Goal: Check status: Check status

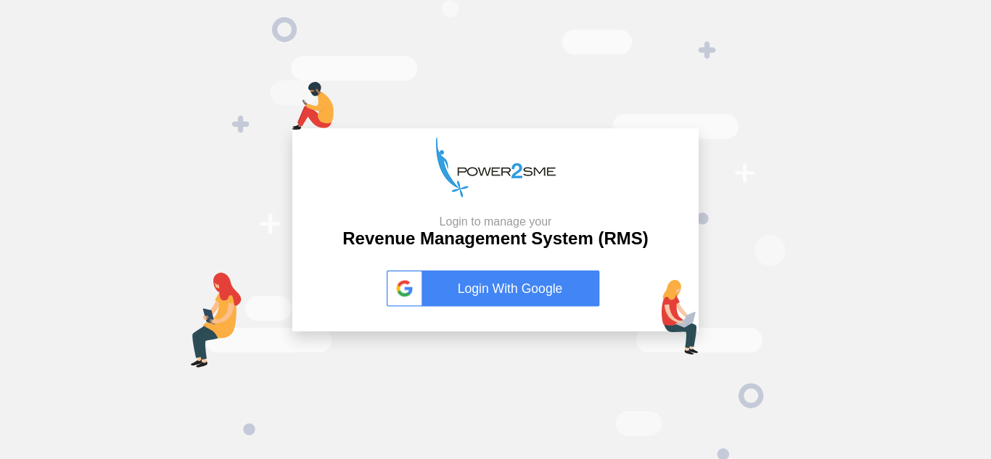
click at [504, 279] on link "Login With Google" at bounding box center [496, 289] width 218 height 36
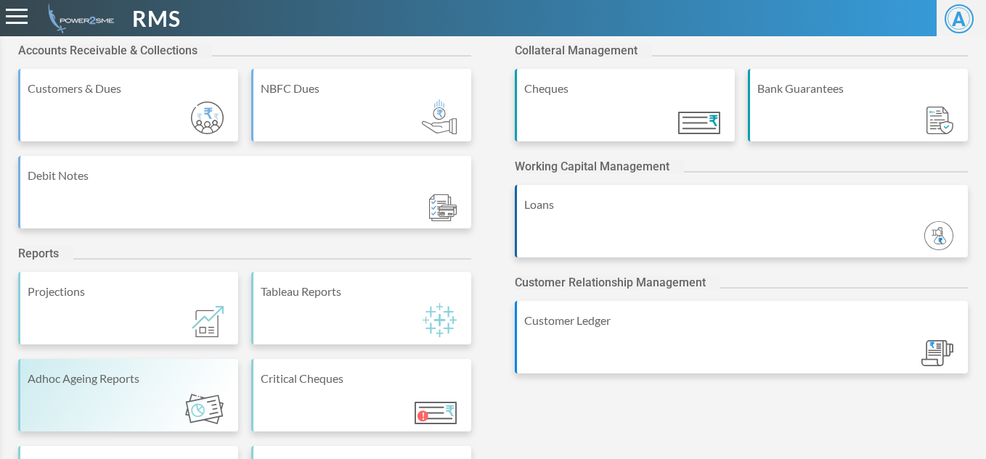
click at [121, 386] on div "Adhoc Ageing Reports" at bounding box center [129, 378] width 203 height 17
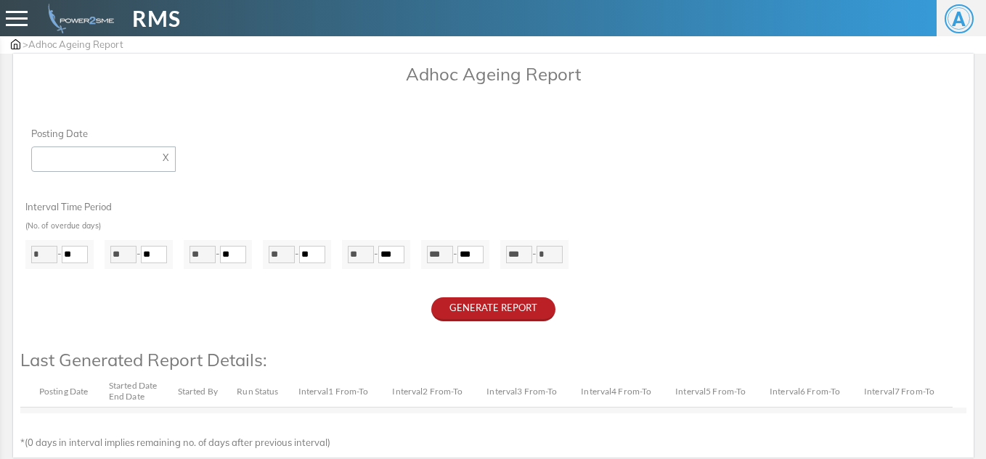
type input "**********"
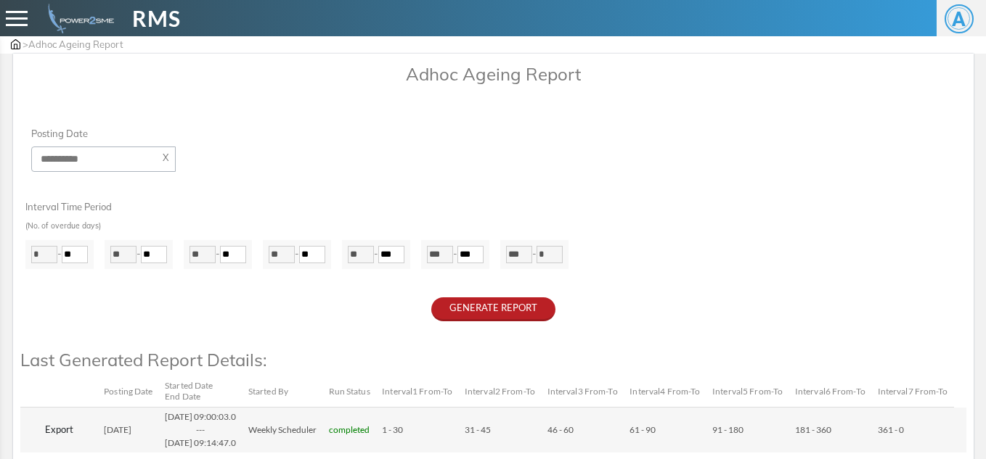
click at [26, 12] on span at bounding box center [17, 12] width 22 height 2
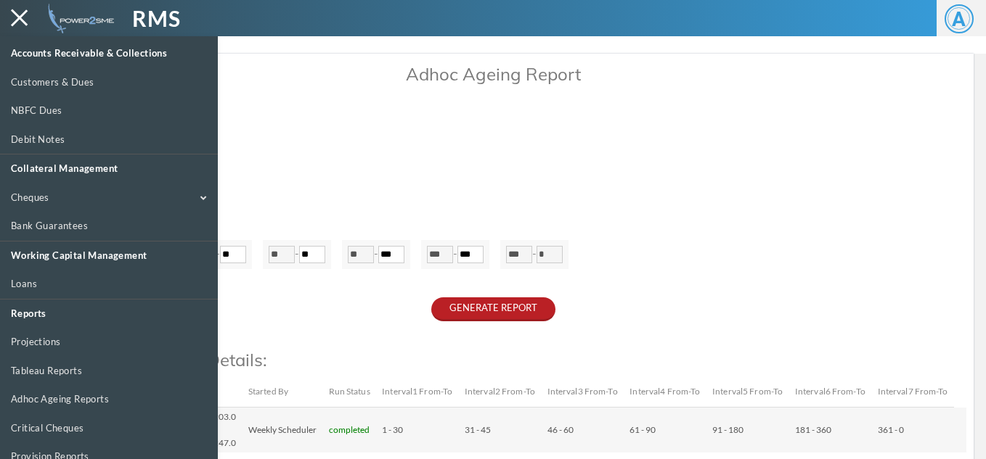
click at [287, 95] on div at bounding box center [493, 265] width 986 height 459
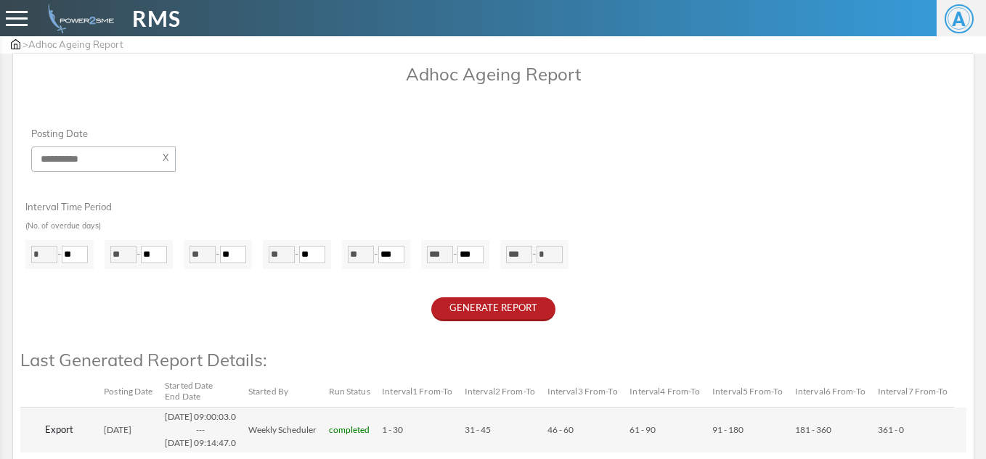
click at [178, 20] on span "RMS" at bounding box center [156, 18] width 49 height 33
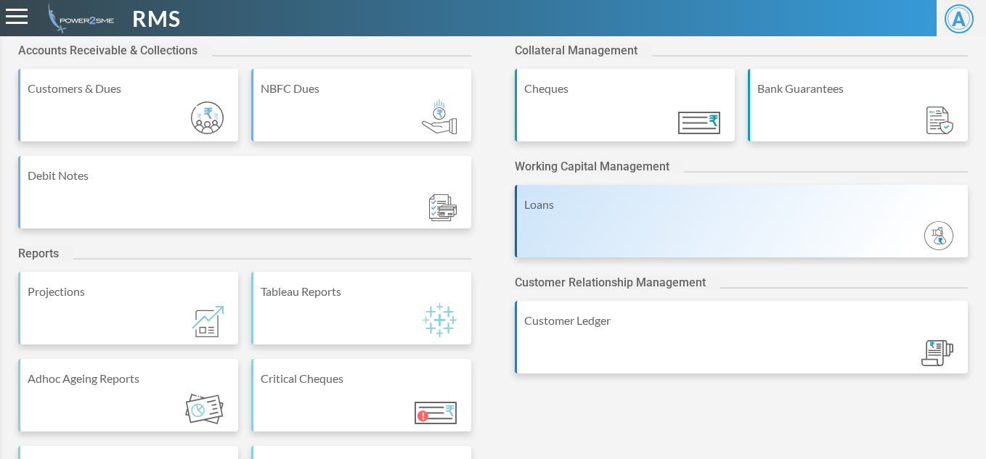
click at [681, 206] on div "Loans" at bounding box center [742, 204] width 436 height 17
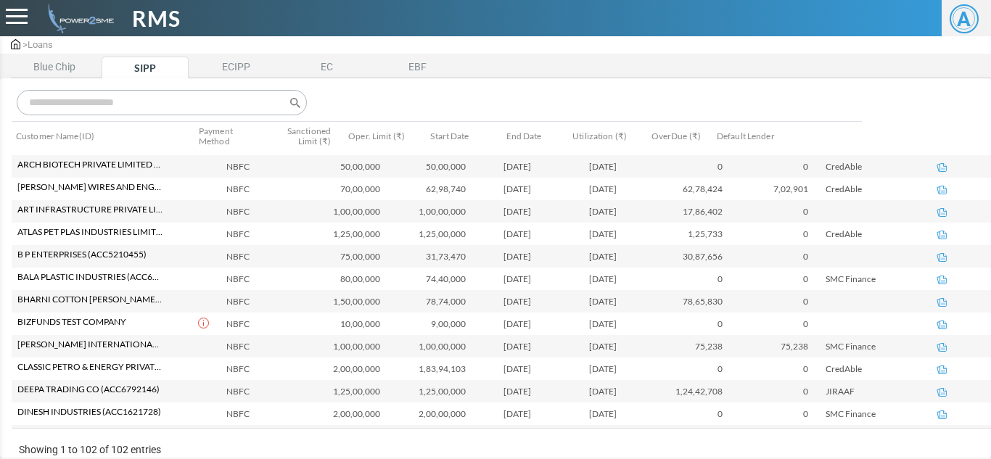
scroll to position [145, 0]
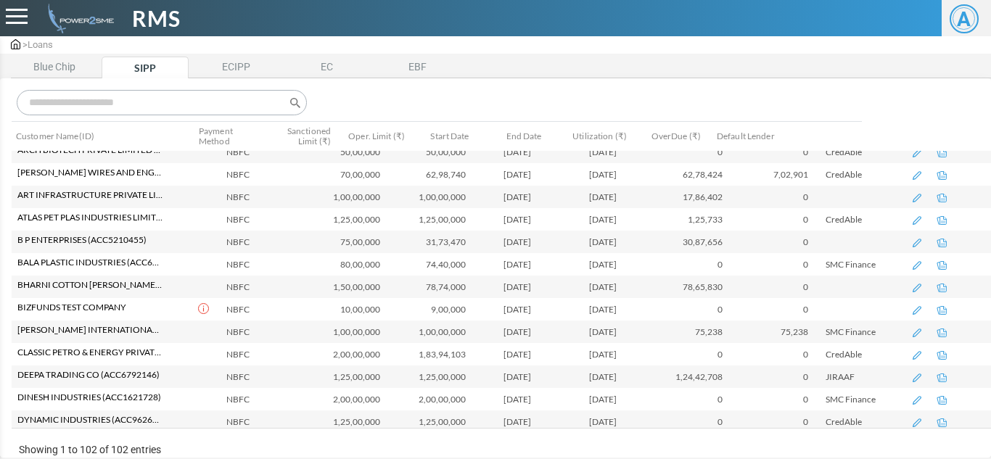
click at [156, 14] on span "RMS" at bounding box center [156, 18] width 49 height 33
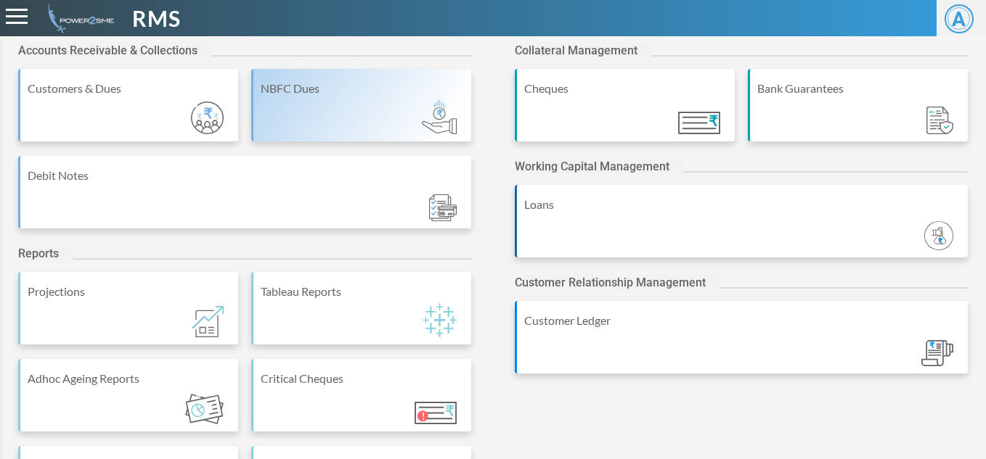
click at [369, 112] on div "NBFC Dues" at bounding box center [361, 105] width 220 height 73
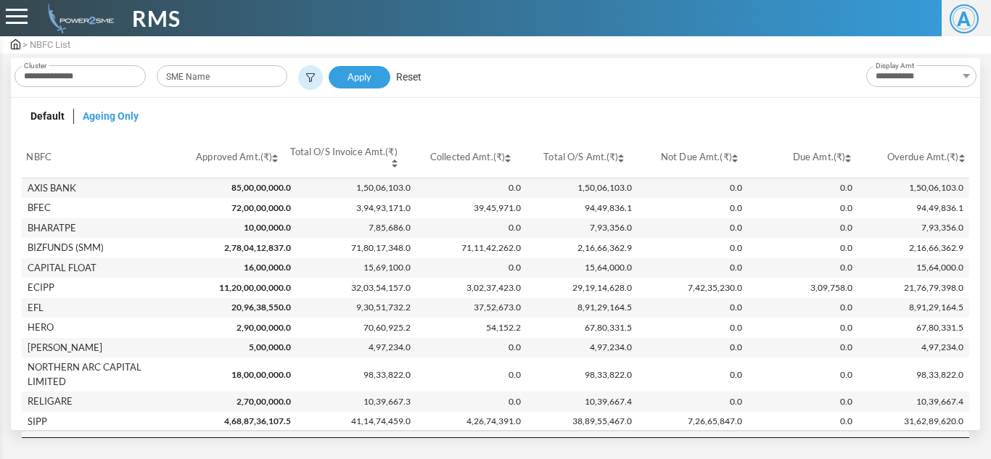
click at [115, 78] on input "text" at bounding box center [80, 76] width 131 height 22
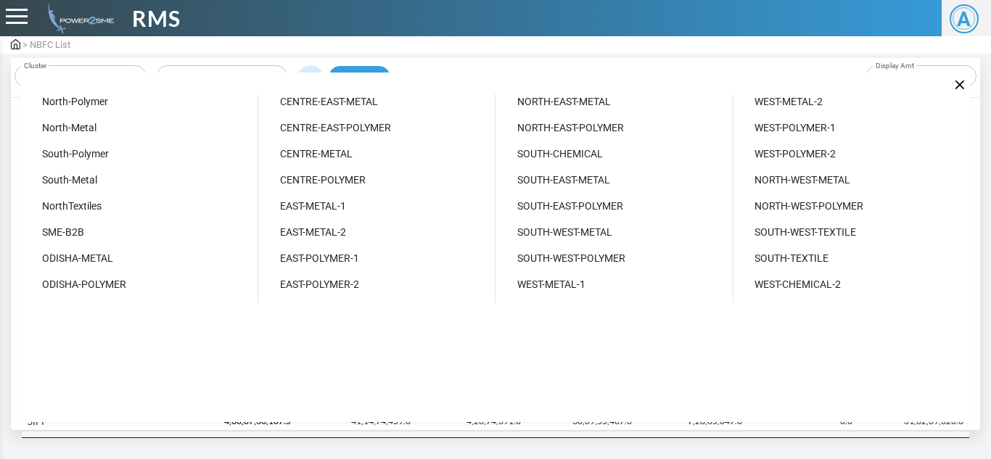
click at [115, 73] on div "Cluster North-Polymer North-Metal South-Polymer South-Metal NorthTextiles SME-B…" at bounding box center [495, 248] width 950 height 351
click at [245, 56] on div at bounding box center [495, 273] width 991 height 459
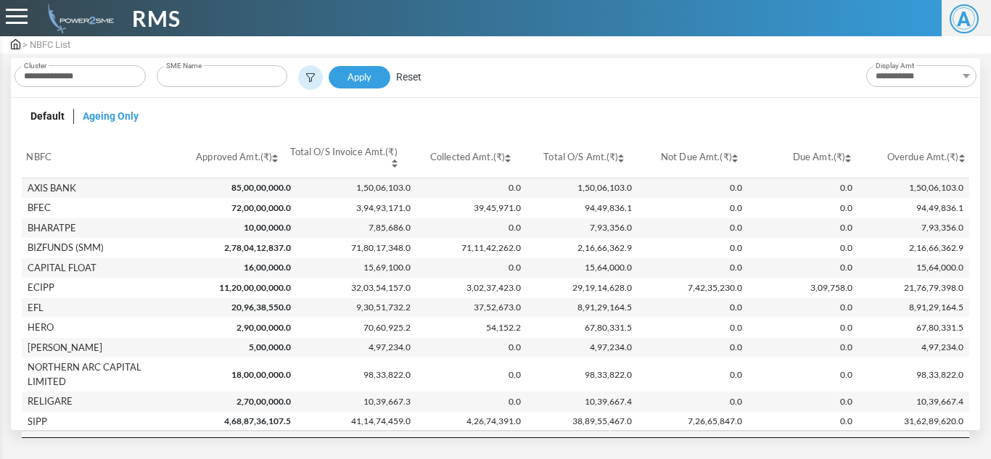
click at [223, 78] on input "text" at bounding box center [222, 76] width 131 height 22
click at [224, 103] on div "Rkn Projects Private Limited" at bounding box center [222, 98] width 120 height 15
type input "**********"
click at [380, 70] on link "Apply" at bounding box center [360, 77] width 62 height 23
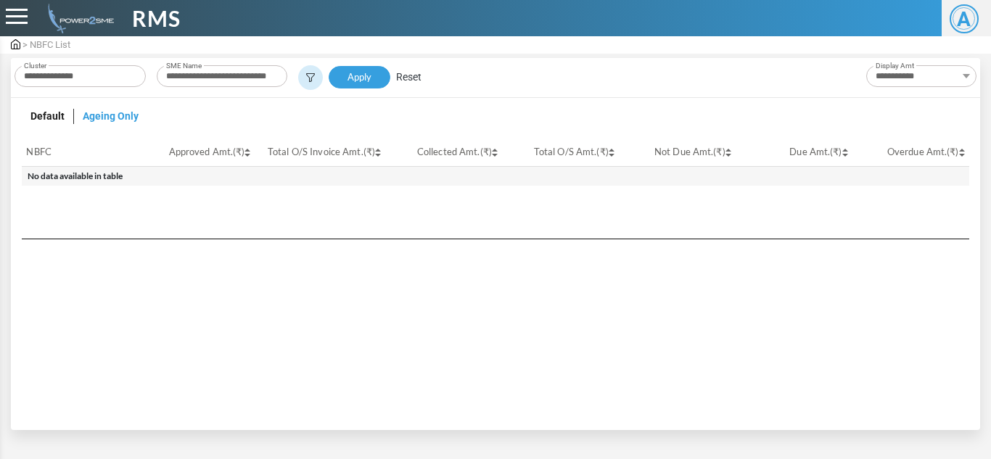
click at [153, 22] on span "RMS" at bounding box center [156, 18] width 49 height 33
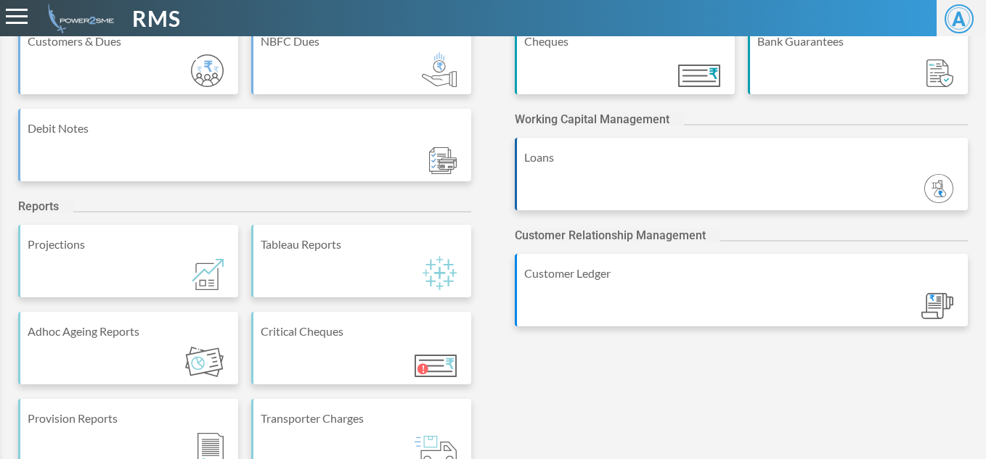
scroll to position [74, 0]
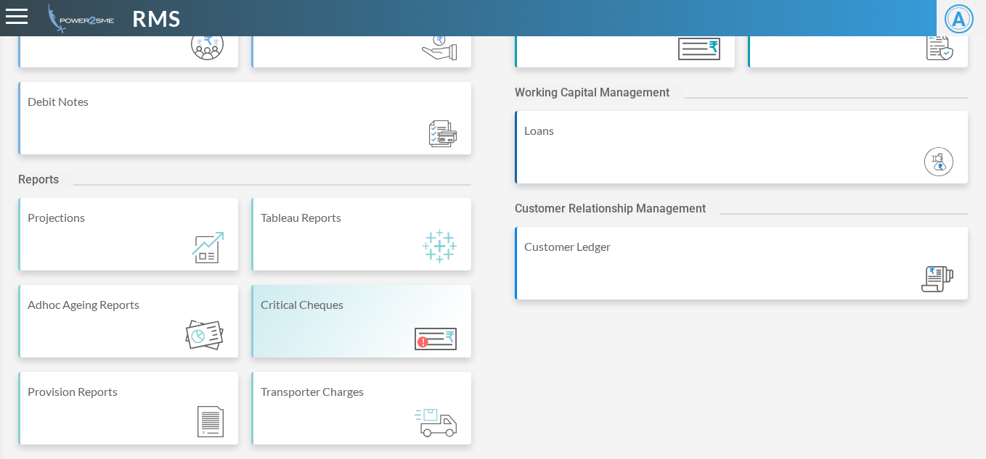
click at [393, 348] on div "Critical Cheques" at bounding box center [361, 321] width 220 height 73
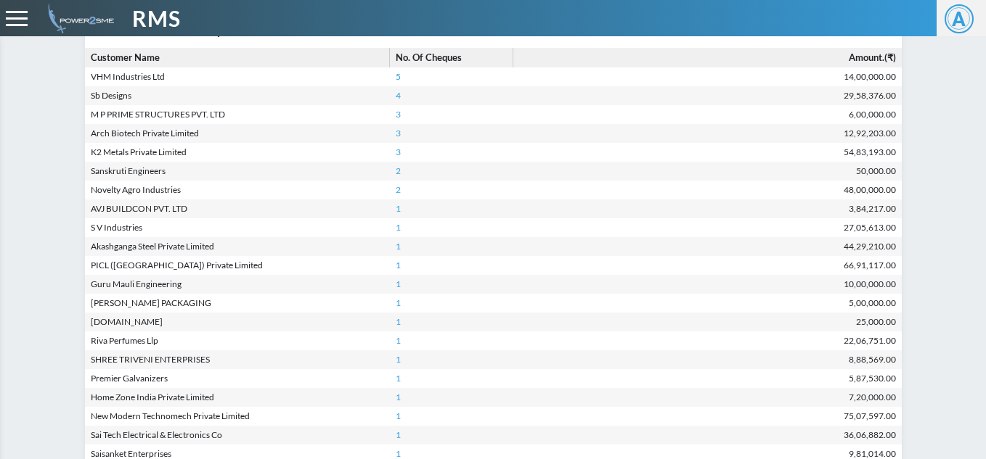
scroll to position [290, 0]
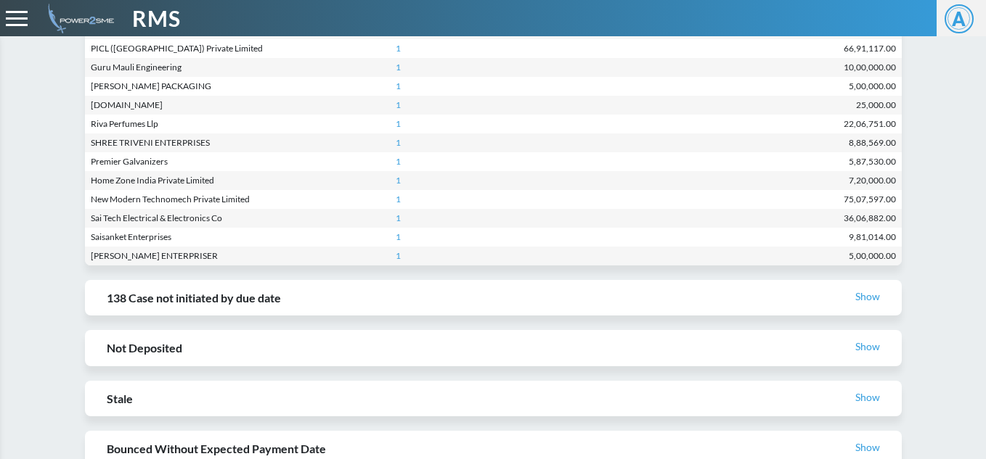
click at [585, 284] on h2 "138 Case not initiated by due date Show" at bounding box center [493, 298] width 816 height 36
click at [867, 294] on link "Show" at bounding box center [867, 297] width 25 height 12
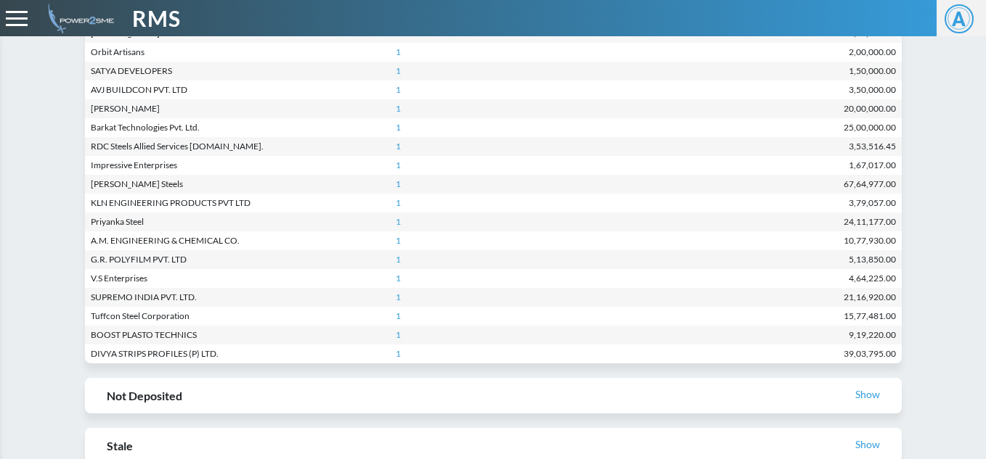
scroll to position [980, 0]
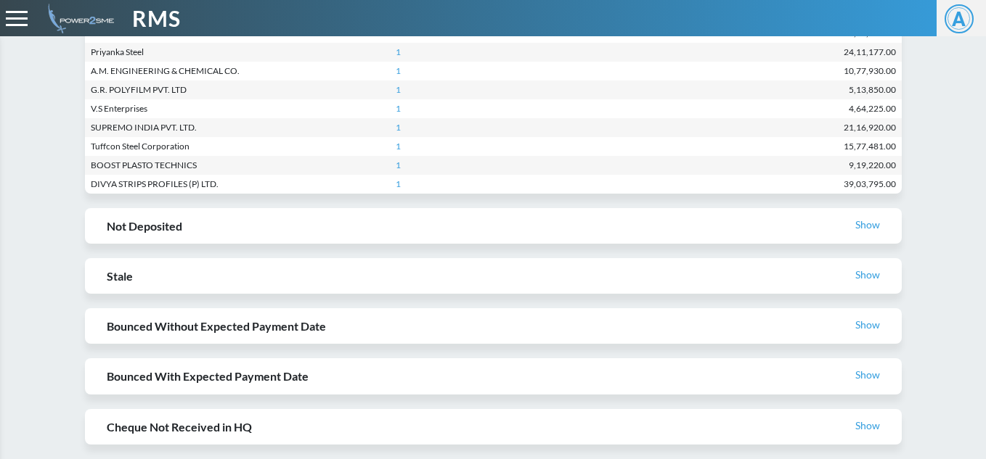
click at [864, 277] on link "Show" at bounding box center [867, 275] width 25 height 12
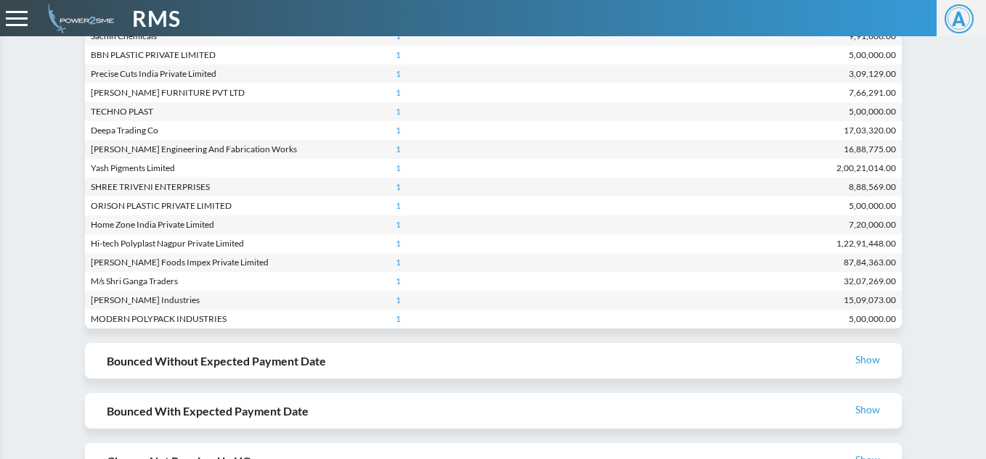
scroll to position [2754, 0]
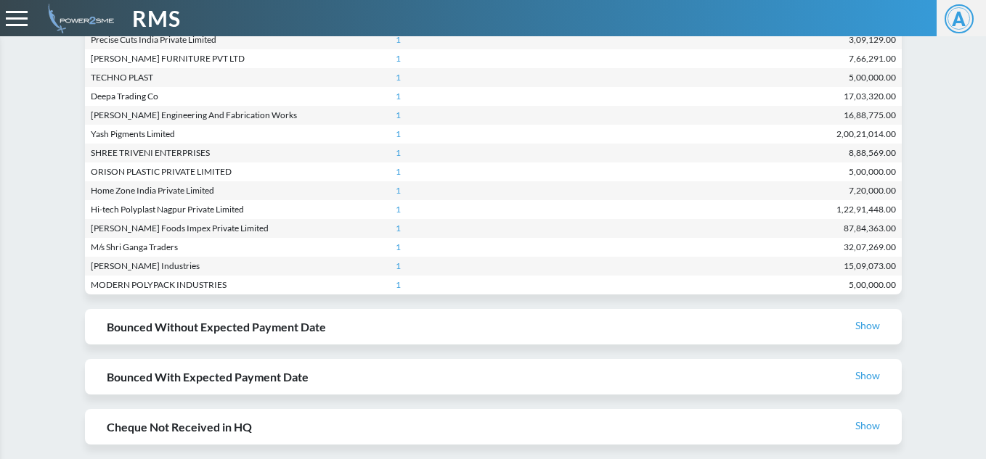
click at [295, 329] on h2 "Bounced Without Expected Payment Date Show" at bounding box center [493, 327] width 816 height 36
click at [862, 321] on link "Show" at bounding box center [867, 326] width 25 height 12
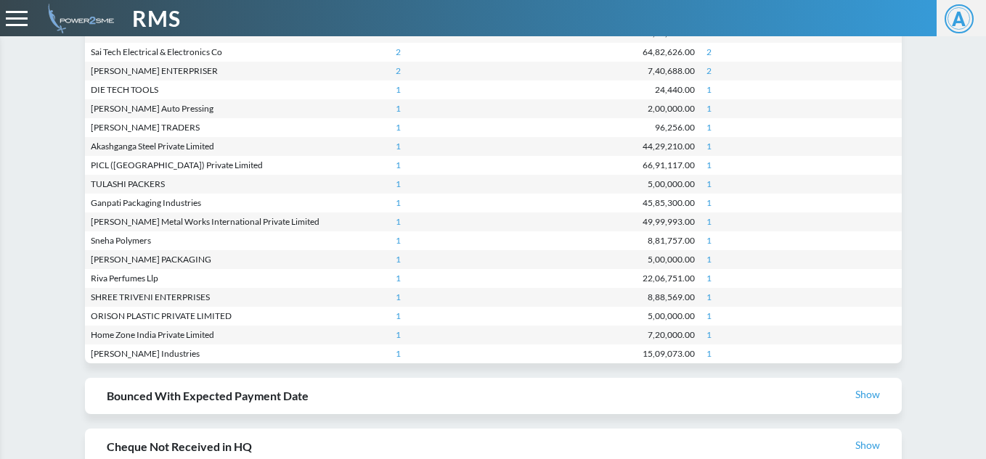
scroll to position [3359, 0]
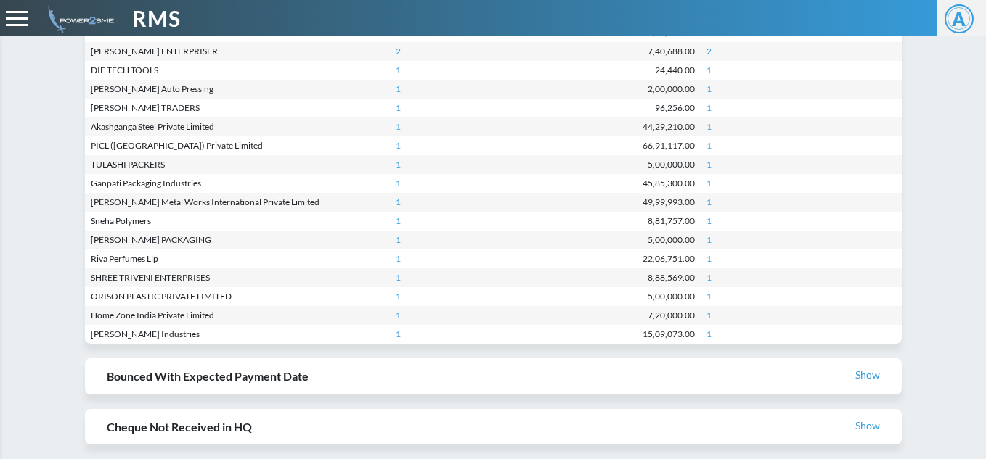
click at [267, 380] on h2 "Bounced With Expected Payment Date Show" at bounding box center [493, 377] width 816 height 36
click at [878, 376] on link "Show" at bounding box center [867, 375] width 25 height 12
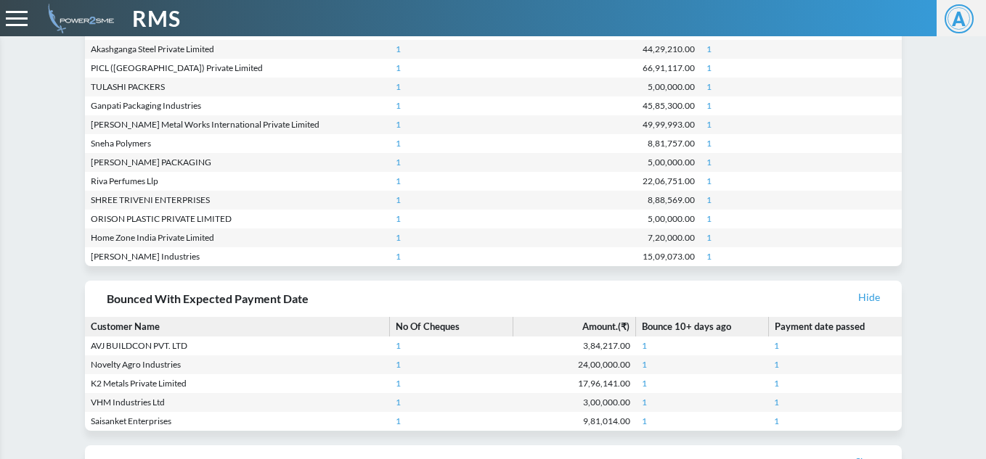
scroll to position [3473, 0]
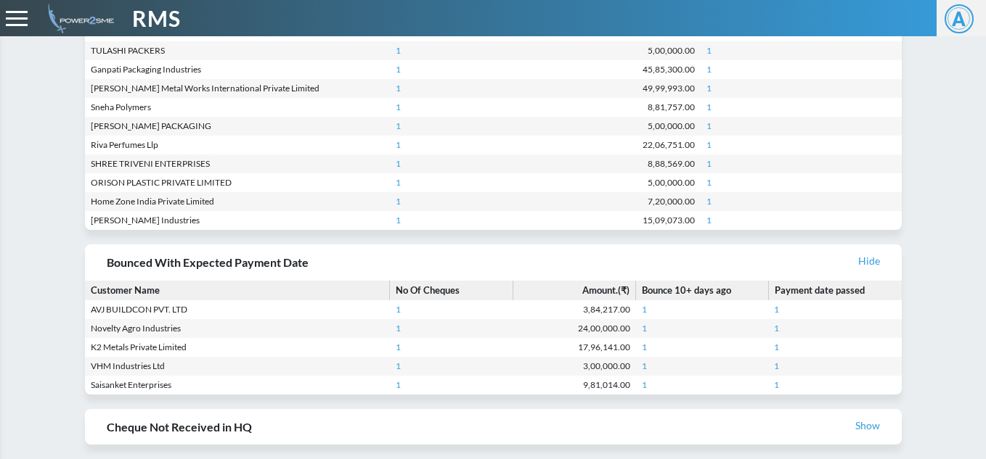
click at [866, 430] on link "Show" at bounding box center [867, 426] width 25 height 12
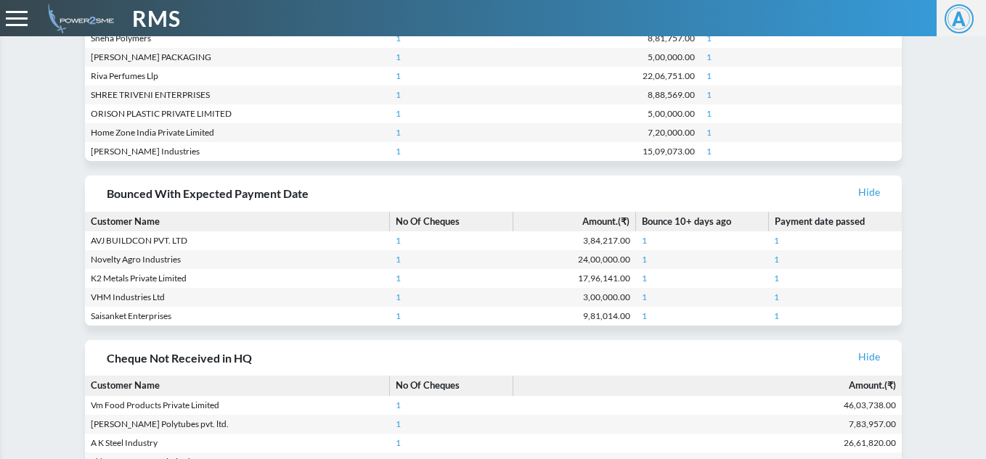
scroll to position [3626, 0]
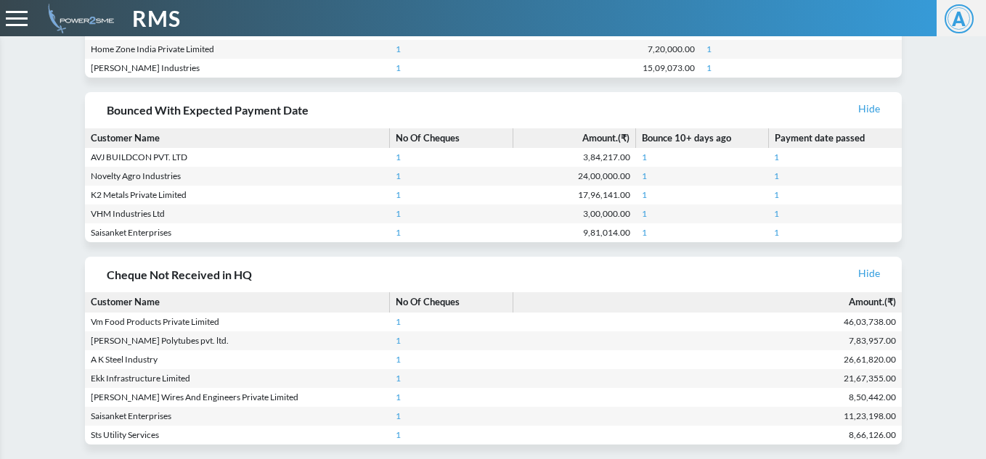
click at [161, 22] on span "RMS" at bounding box center [156, 18] width 49 height 33
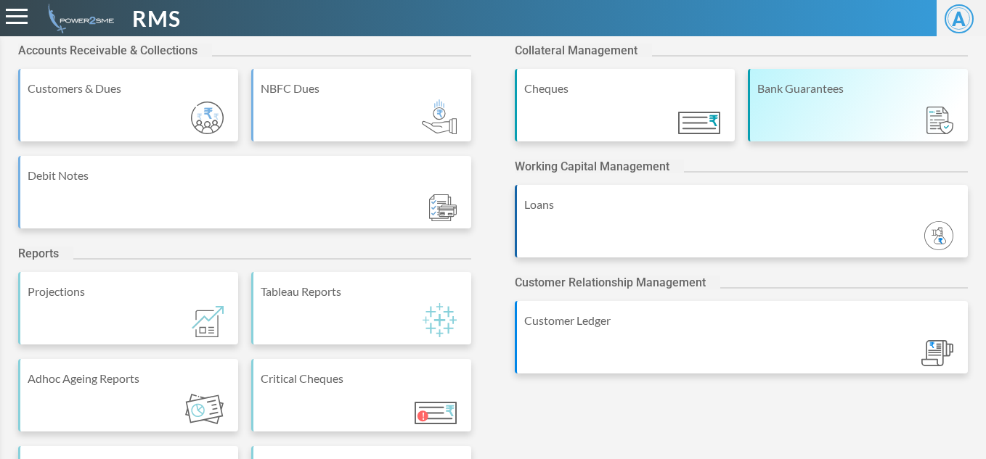
click at [809, 94] on div "Bank Guarantees" at bounding box center [858, 88] width 203 height 17
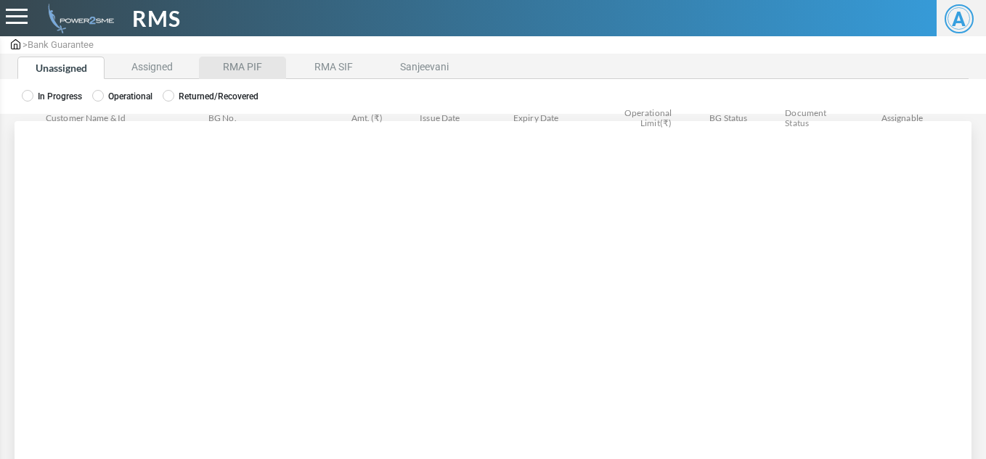
click at [258, 68] on li "RMA PIF" at bounding box center [242, 68] width 87 height 22
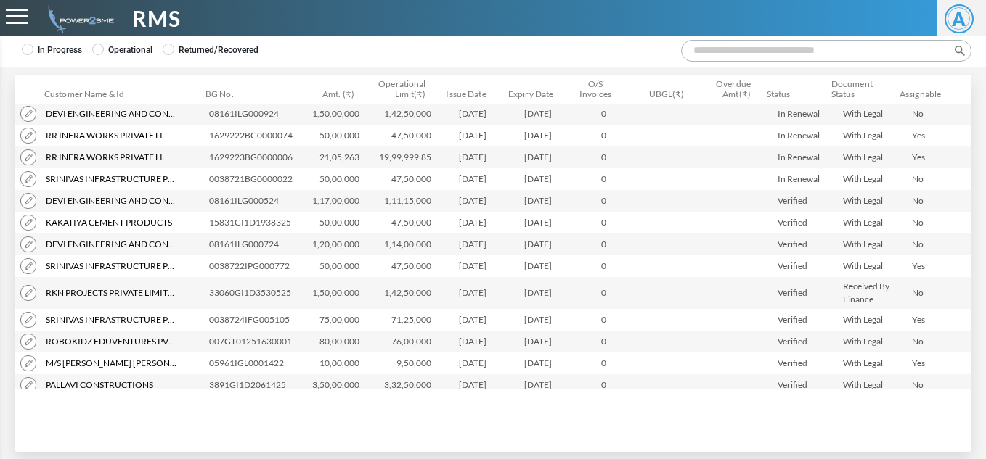
click at [32, 290] on img at bounding box center [28, 293] width 16 height 16
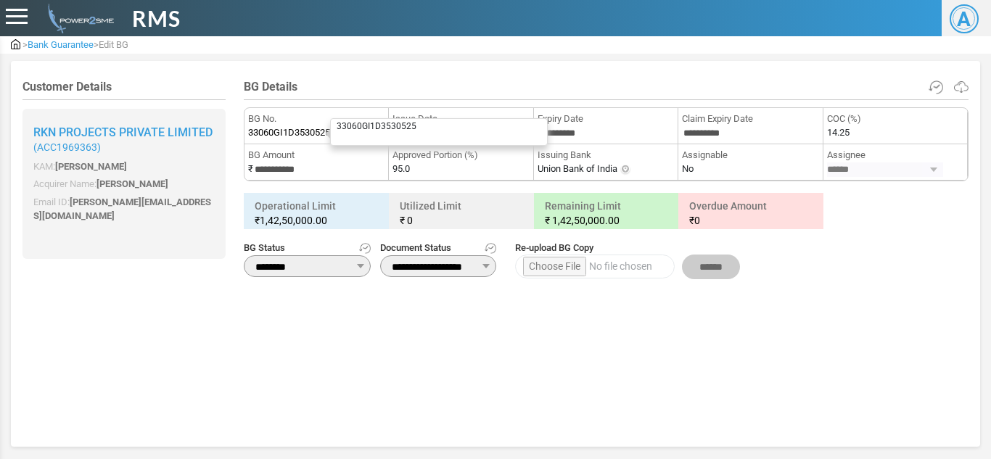
click at [284, 128] on span "33060GI1D3530525" at bounding box center [289, 133] width 82 height 15
copy span "33060GI1D3530525"
